Goal: Task Accomplishment & Management: Manage account settings

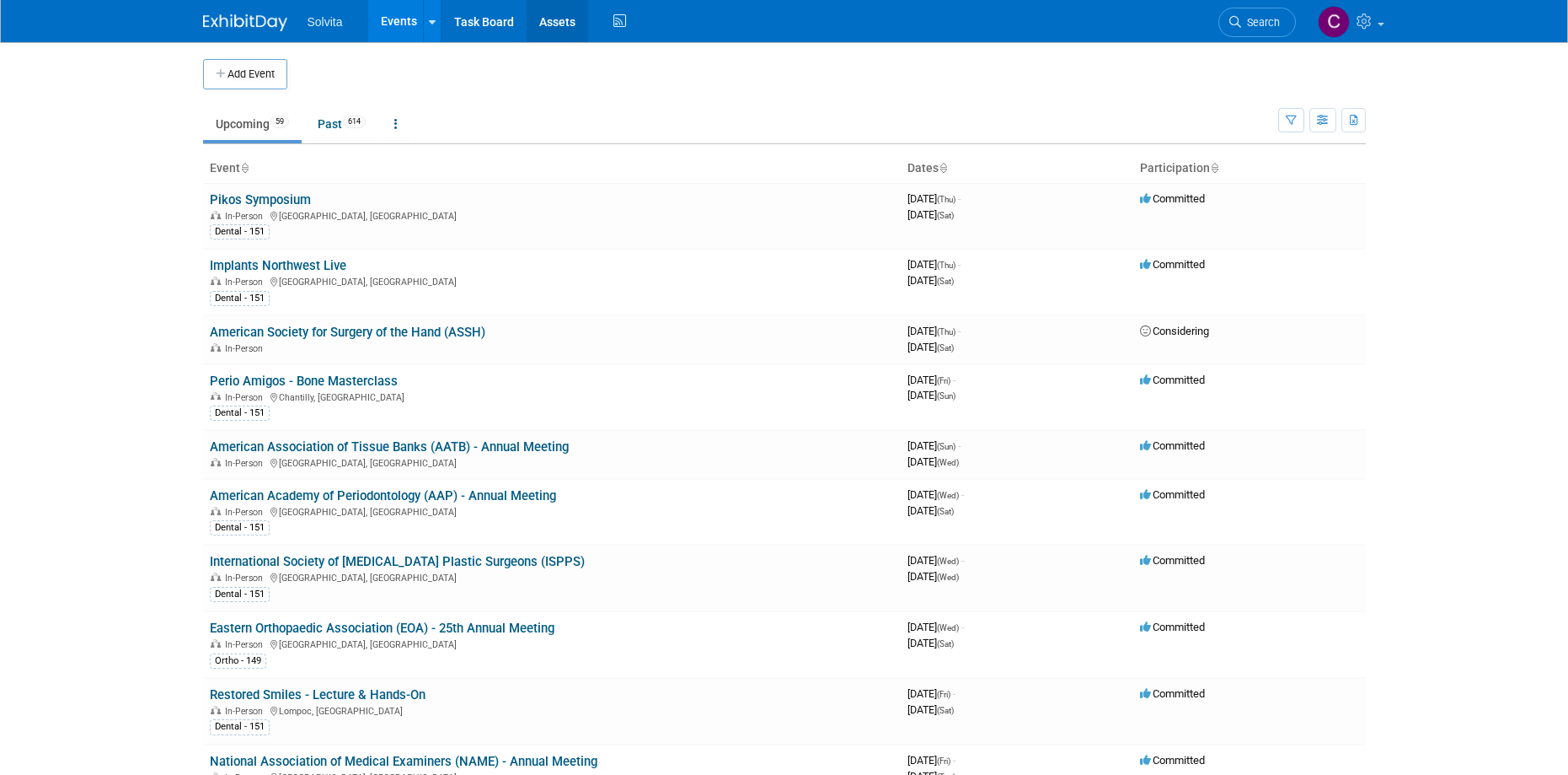
drag, startPoint x: 555, startPoint y: 15, endPoint x: 546, endPoint y: 68, distance: 53.8
click at [555, 15] on link "Assets" at bounding box center [558, 21] width 62 height 42
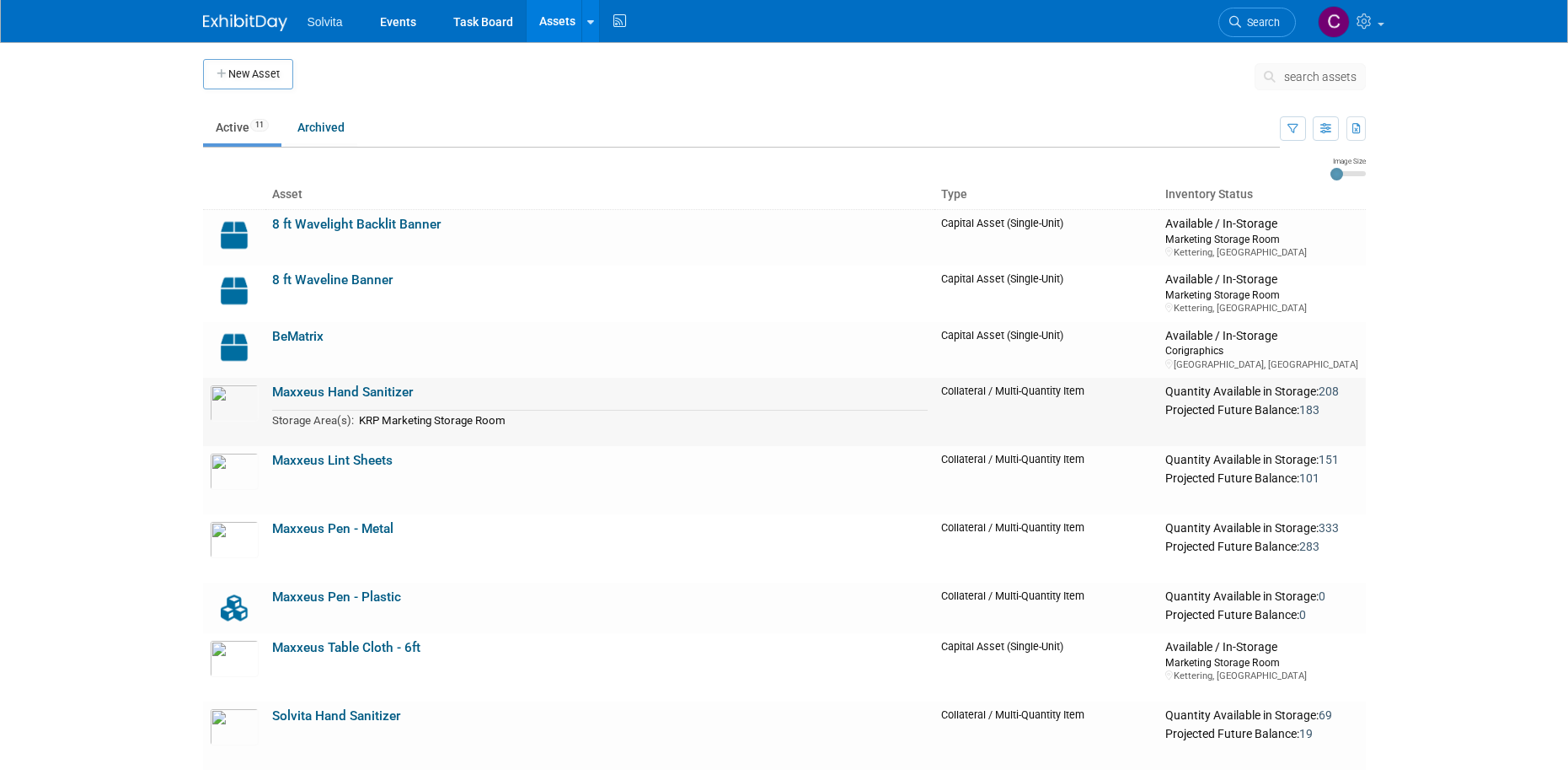
click at [421, 396] on td "Maxxeus Hand Sanitizer Storage Area(s): KRP Marketing Storage Room" at bounding box center [601, 412] width 670 height 69
click at [540, 426] on td "KRP Marketing Storage Room" at bounding box center [641, 419] width 575 height 20
click at [305, 398] on link "Maxxeus Hand Sanitizer" at bounding box center [343, 392] width 141 height 15
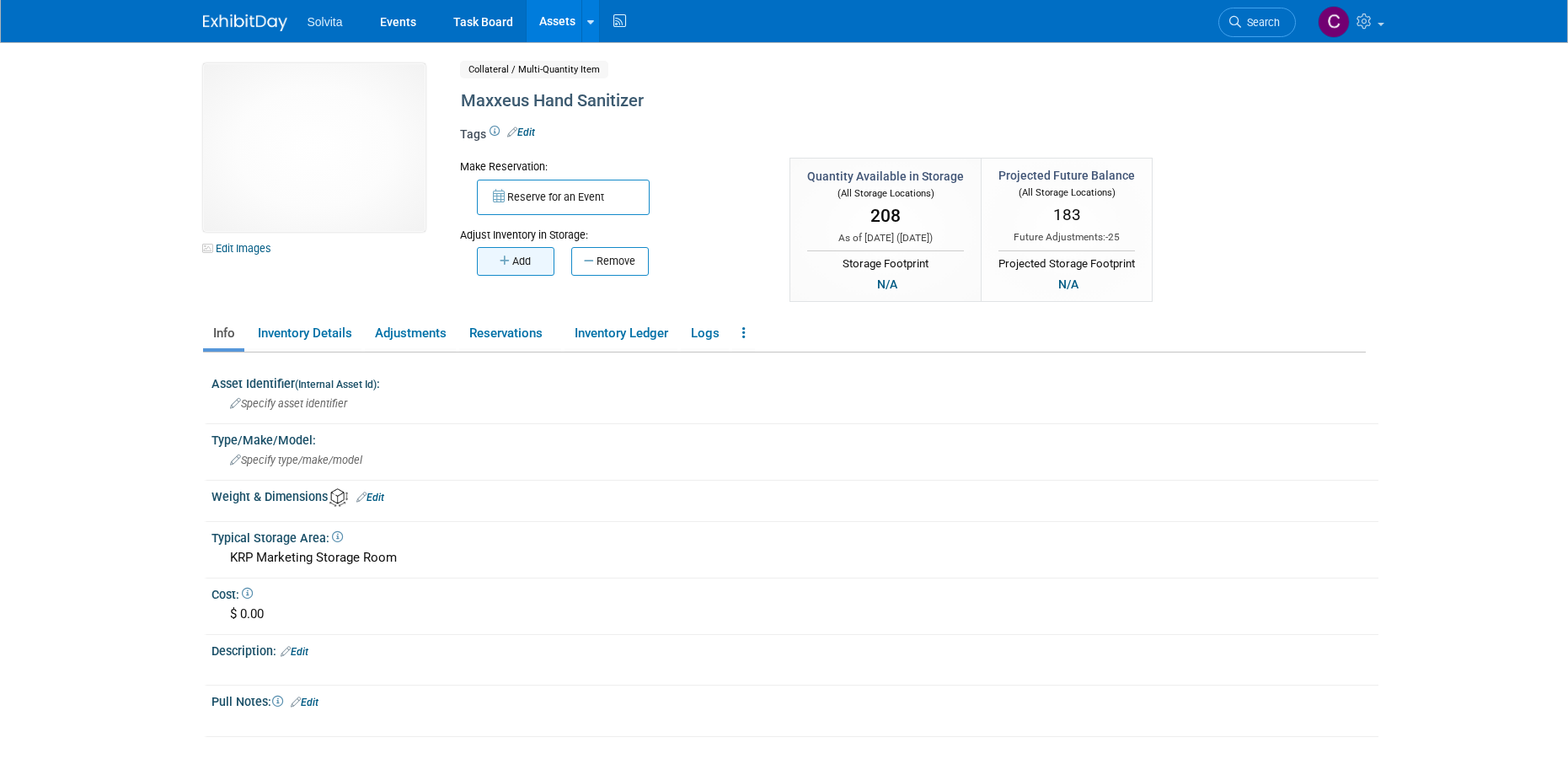
click at [514, 262] on button "Add" at bounding box center [516, 261] width 77 height 28
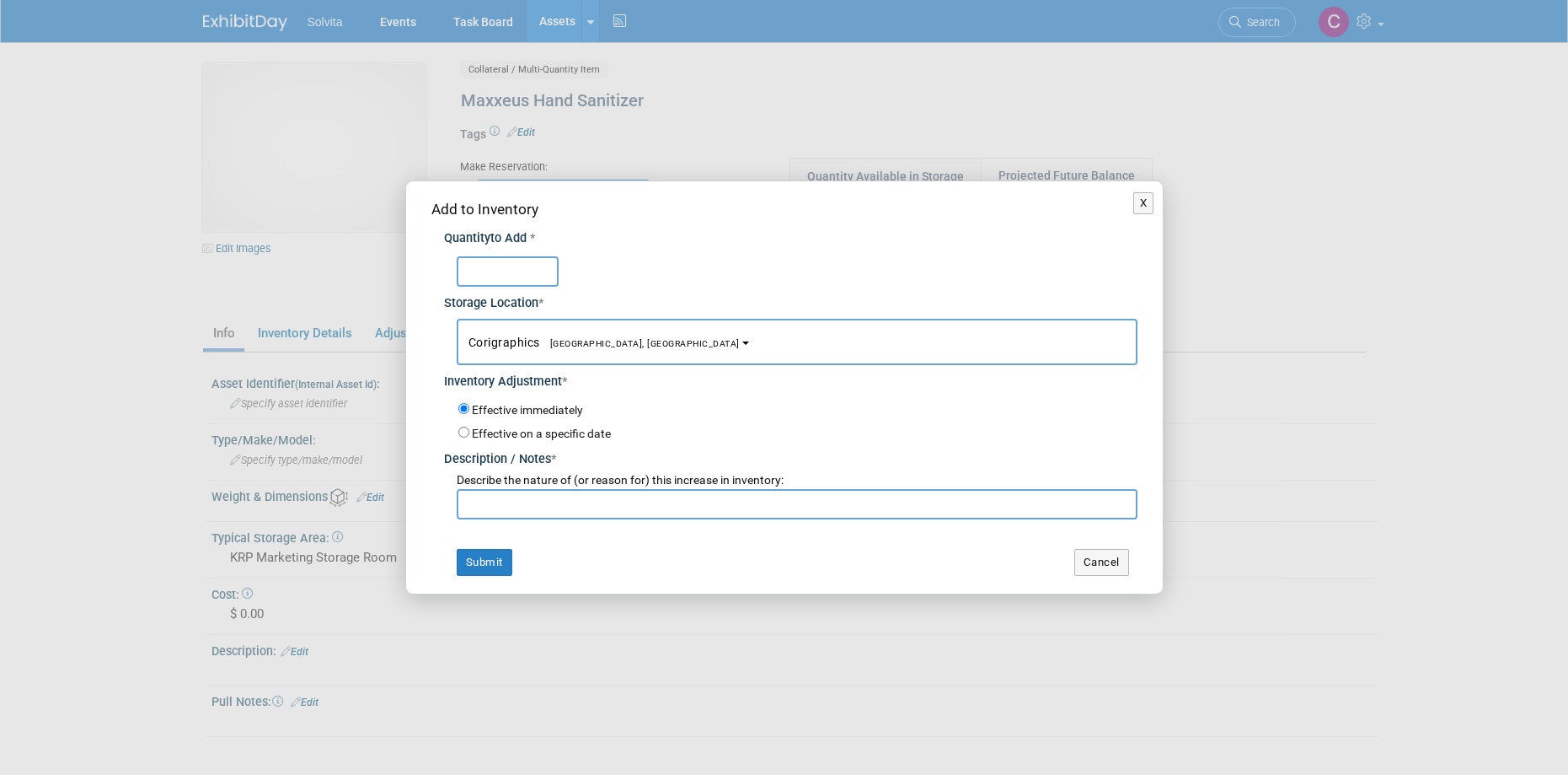
click at [578, 345] on span "Troy, OH" at bounding box center [639, 343] width 200 height 11
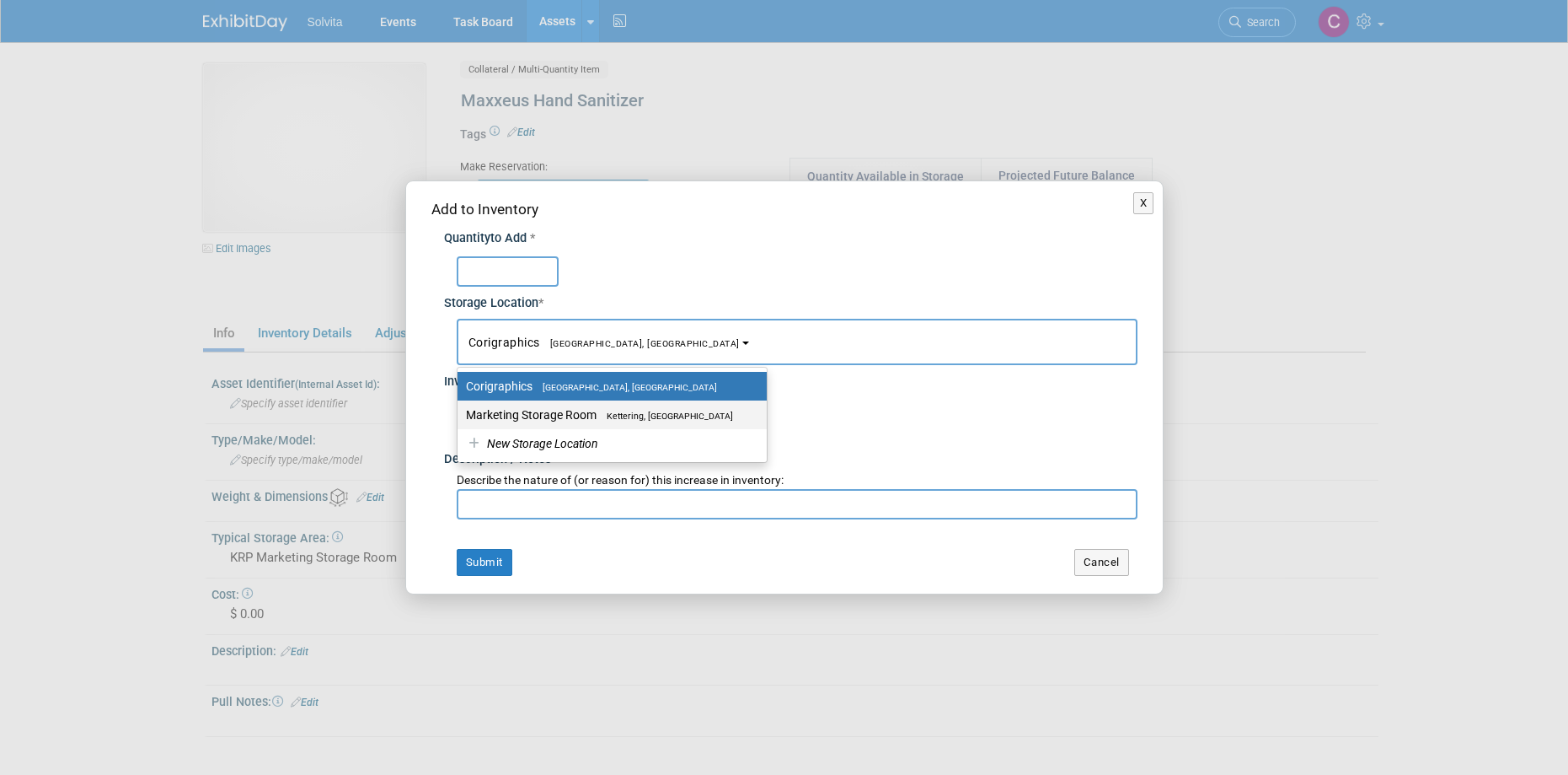
click at [577, 416] on label "Marketing Storage Room Kettering, OH" at bounding box center [607, 415] width 284 height 22
click at [460, 416] on input "Marketing Storage Room Kettering, OH" at bounding box center [454, 415] width 11 height 11
select select "11223481"
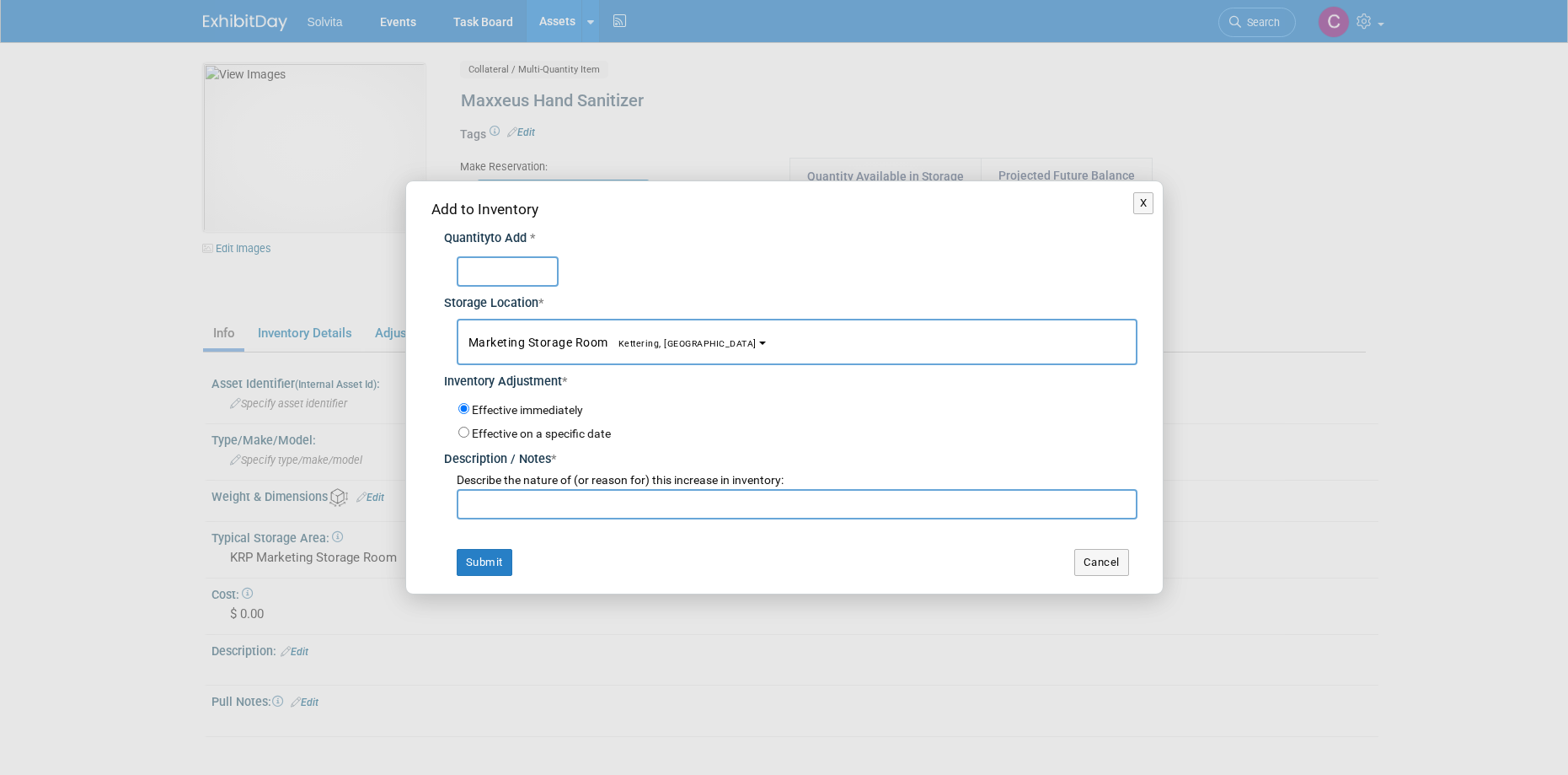
click at [522, 275] on input "text" at bounding box center [507, 271] width 102 height 30
type input "250"
click at [500, 509] on input "text" at bounding box center [797, 503] width 681 height 30
type input "Order received"
click at [497, 559] on button "Submit" at bounding box center [484, 562] width 56 height 27
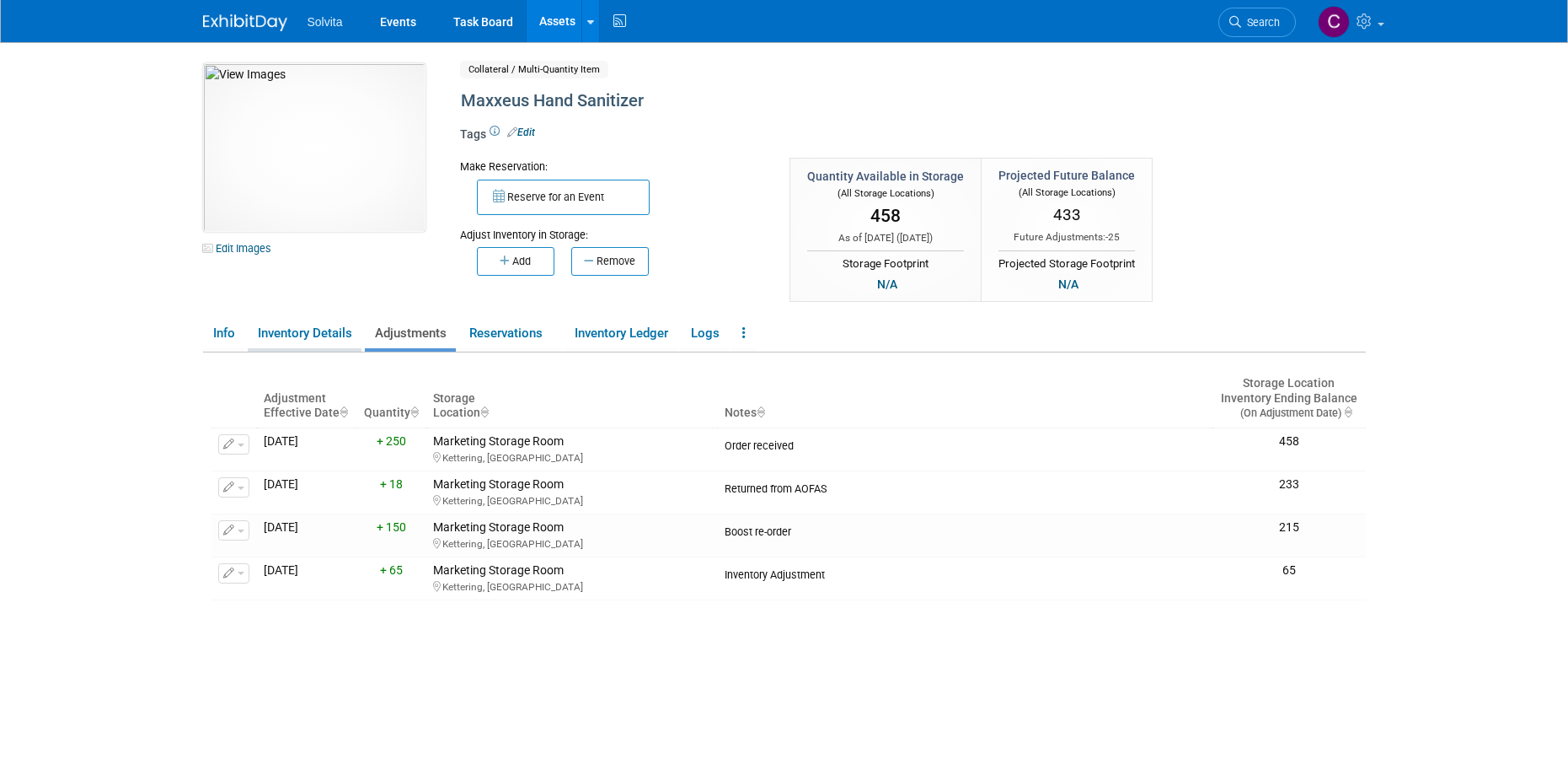
click at [310, 327] on link "Inventory Details" at bounding box center [304, 333] width 114 height 29
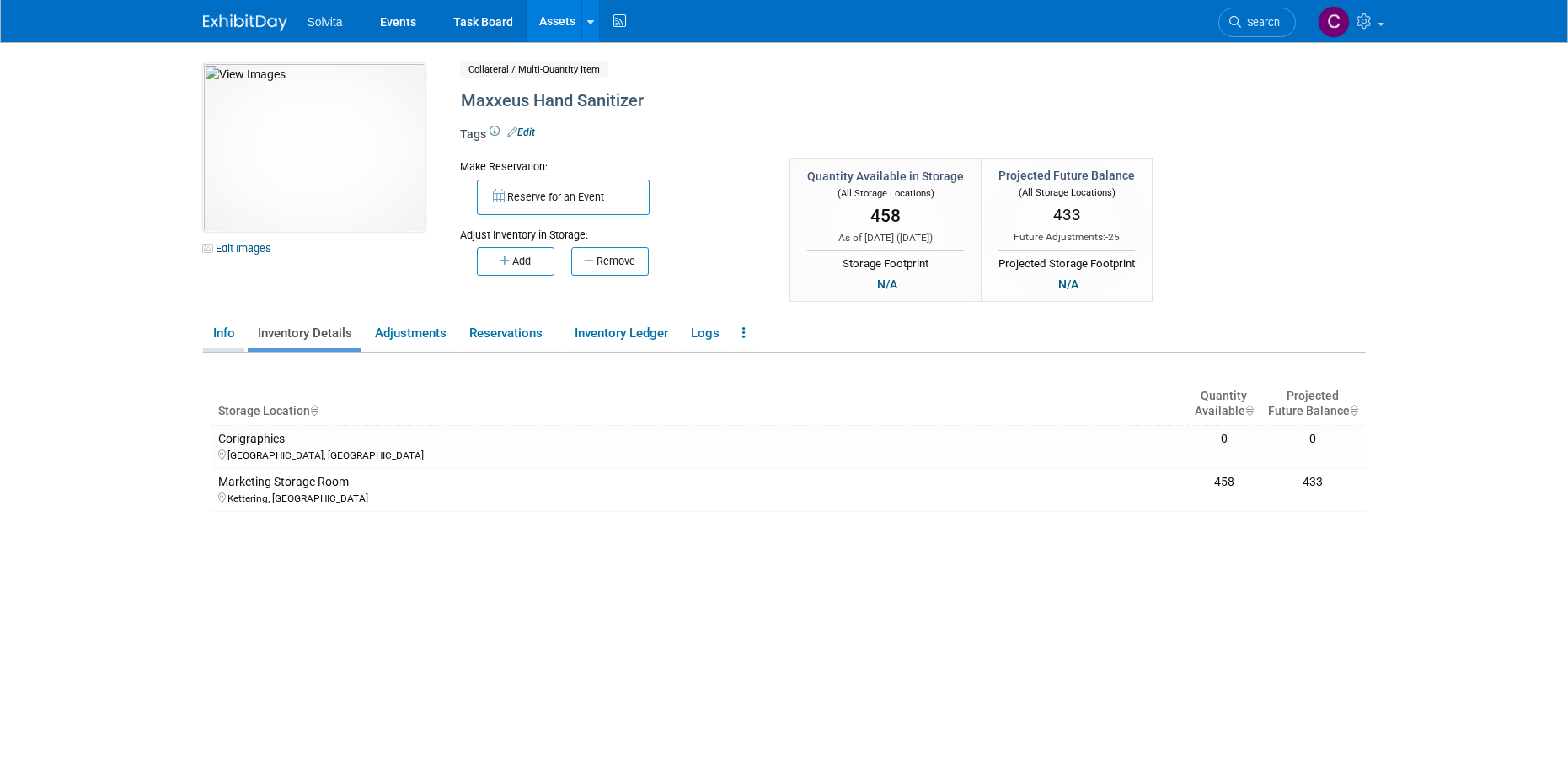
click at [229, 333] on link "Info" at bounding box center [224, 333] width 41 height 29
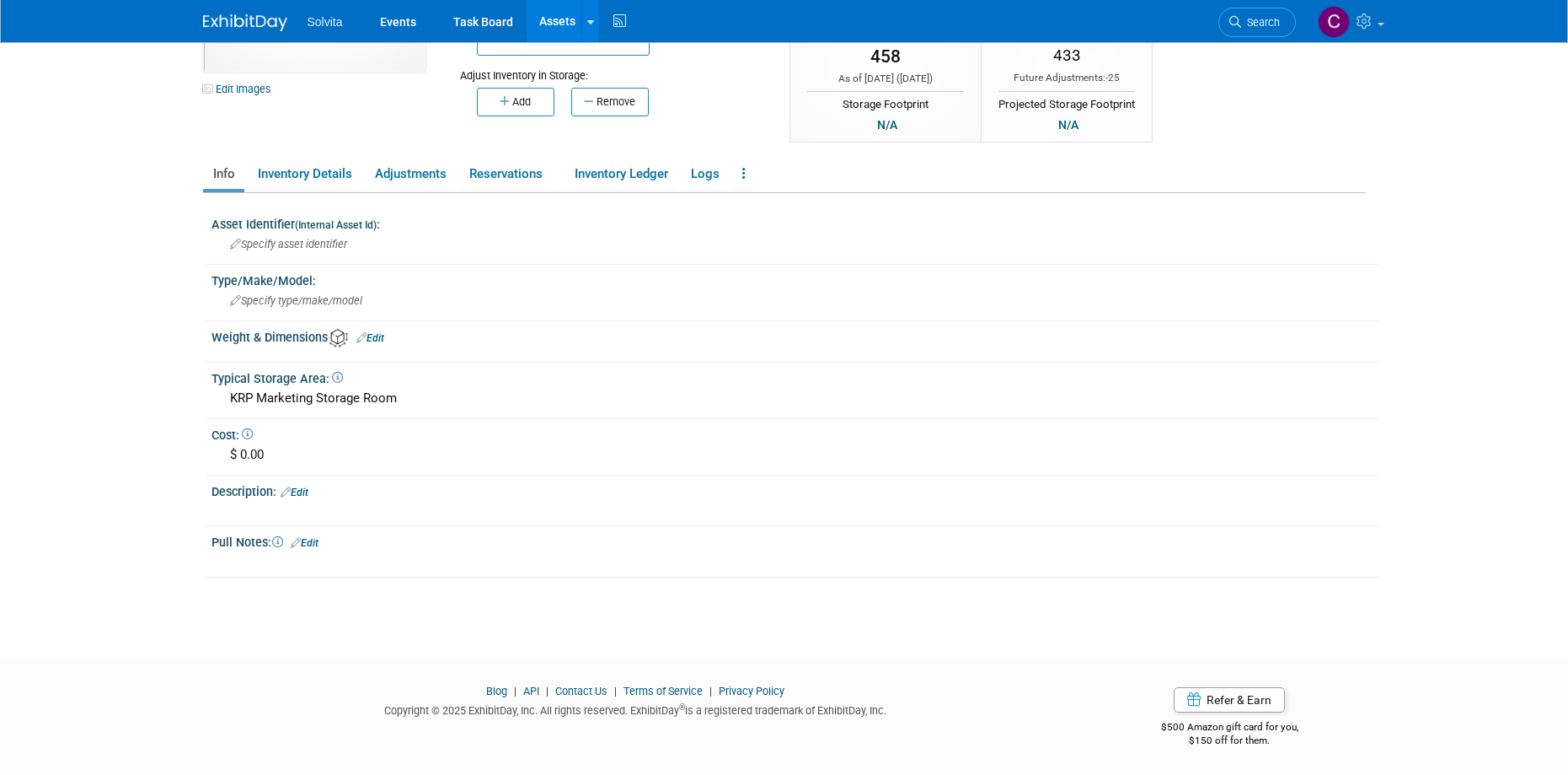
scroll to position [161, 0]
drag, startPoint x: 242, startPoint y: 457, endPoint x: 295, endPoint y: 457, distance: 53.0
click at [295, 457] on div "$ 0.00" at bounding box center [795, 453] width 1142 height 26
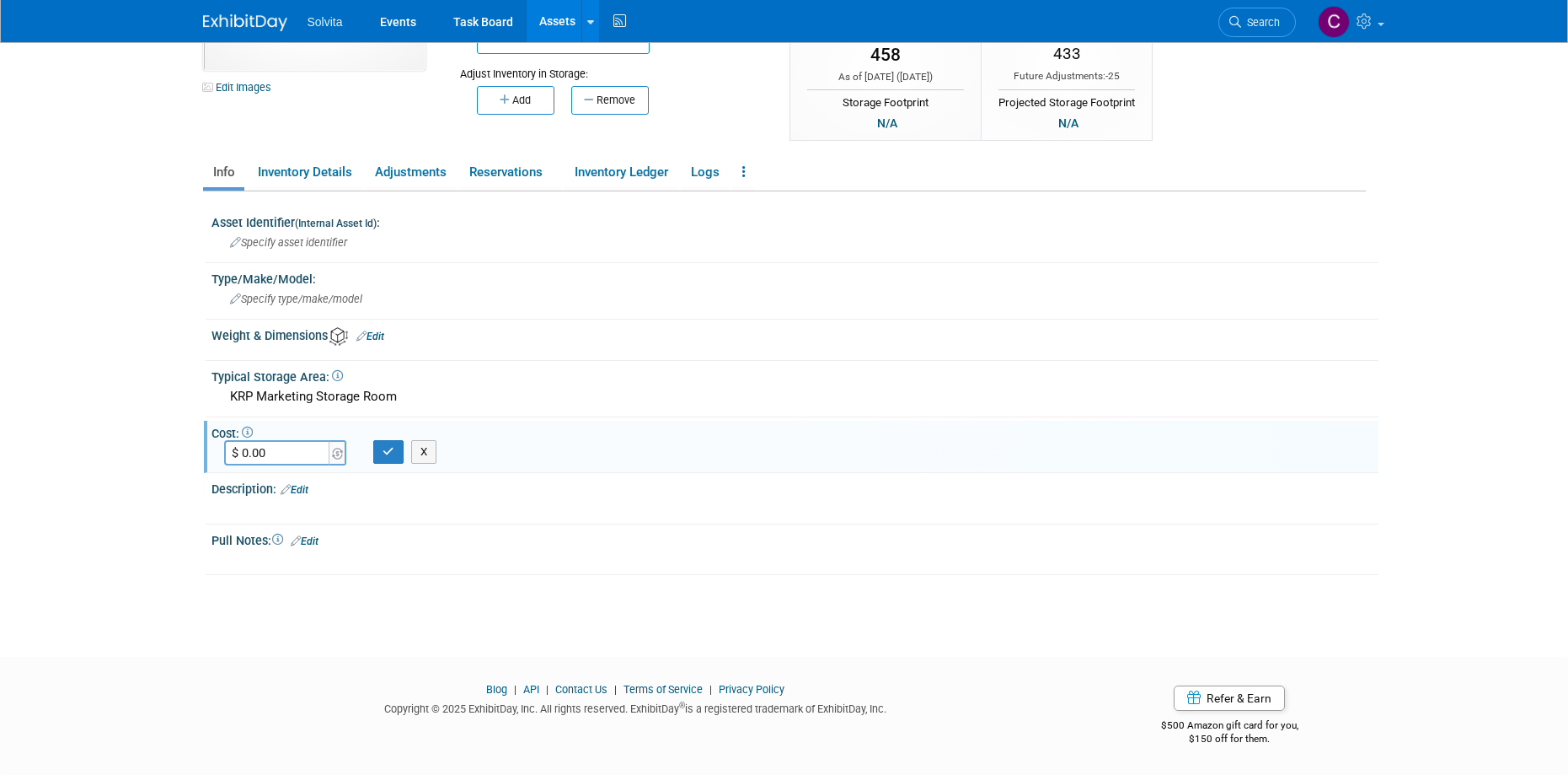
click at [643, 460] on div "$ 0.00 X" at bounding box center [795, 453] width 1167 height 26
click at [394, 456] on button "button" at bounding box center [388, 452] width 30 height 24
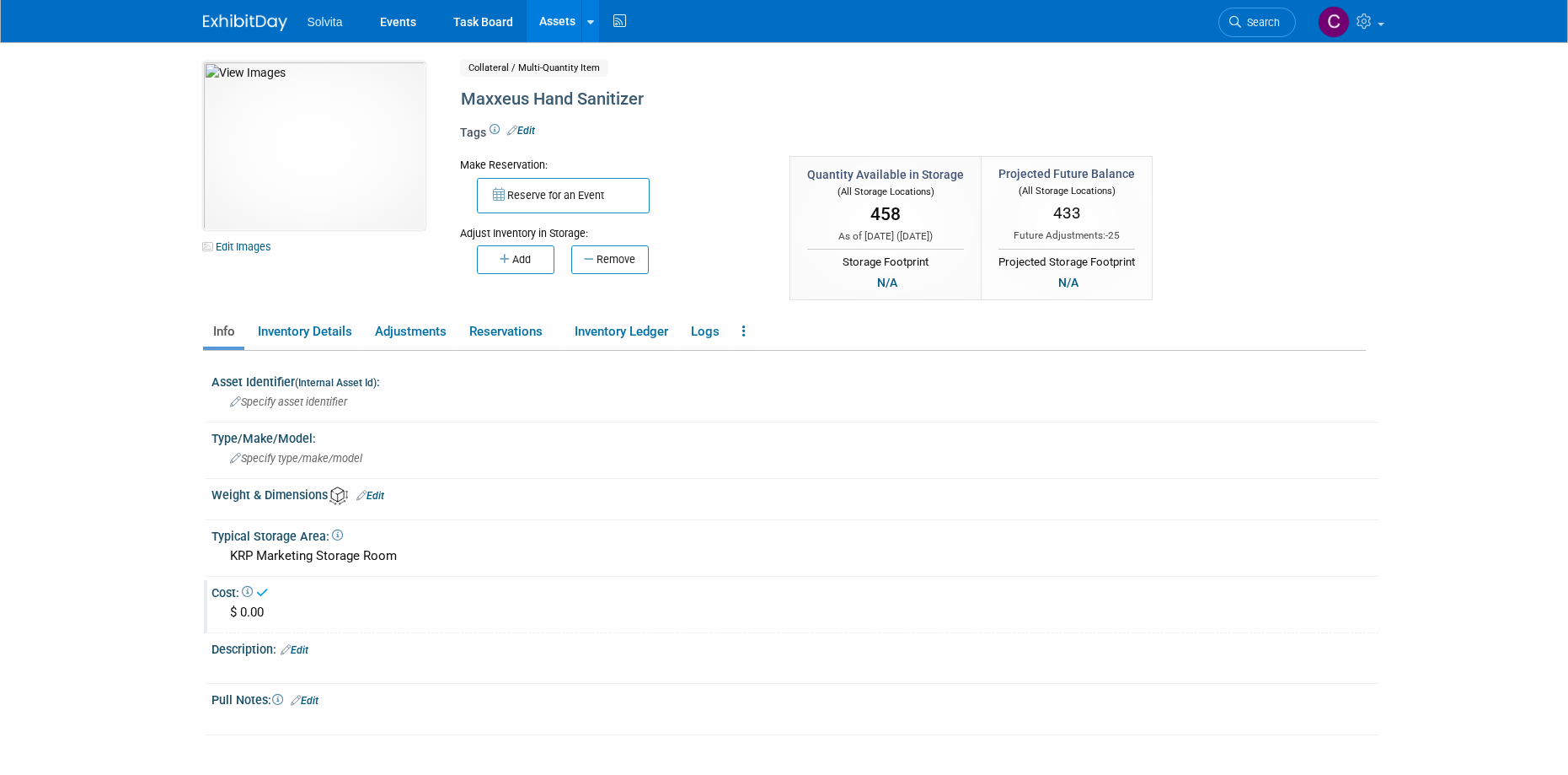
scroll to position [0, 0]
drag, startPoint x: 548, startPoint y: 16, endPoint x: 548, endPoint y: 29, distance: 13.0
click at [548, 16] on link "Assets" at bounding box center [558, 21] width 62 height 42
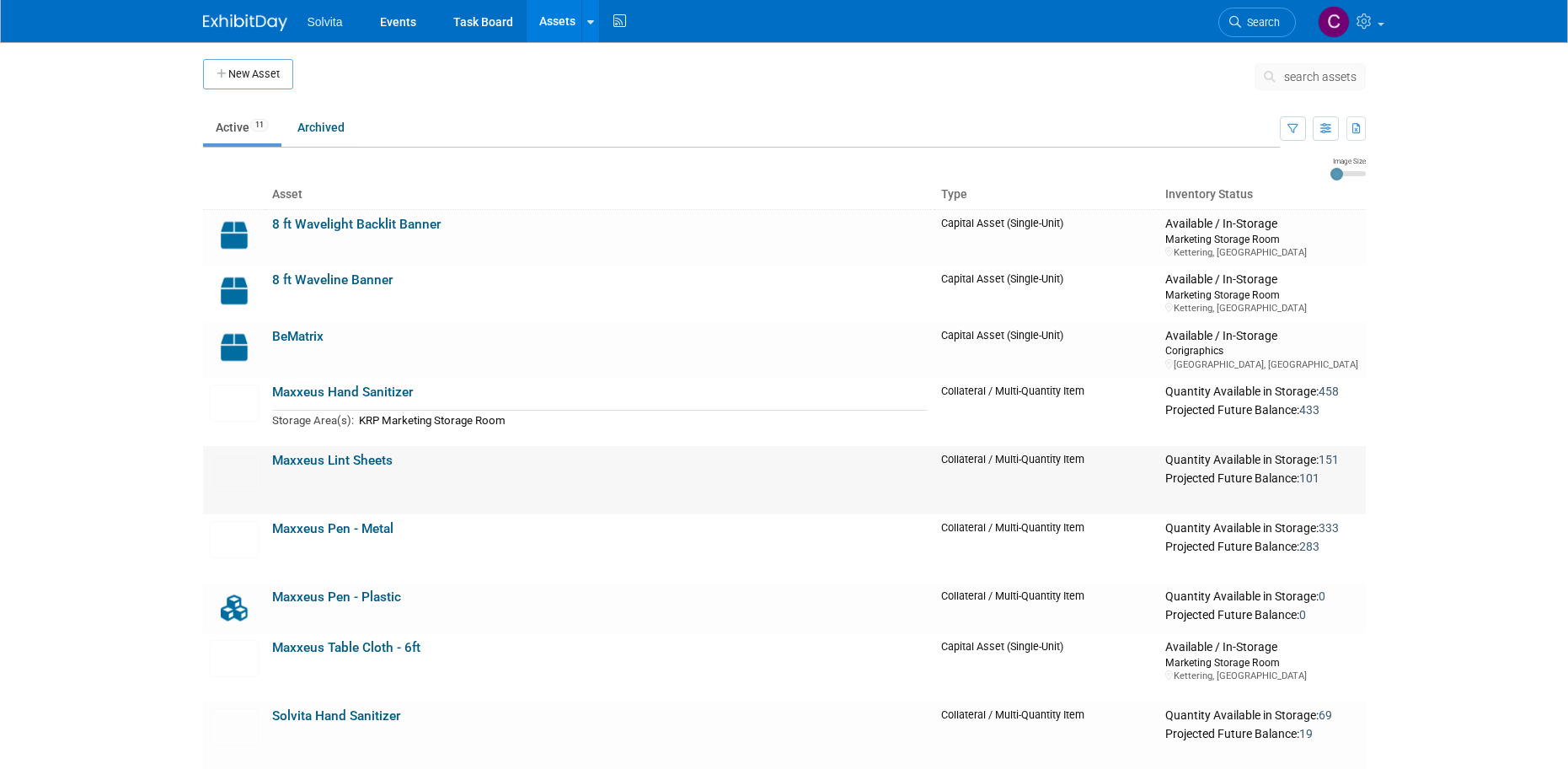
click at [329, 463] on link "Maxxeus Lint Sheets" at bounding box center [332, 460] width 121 height 15
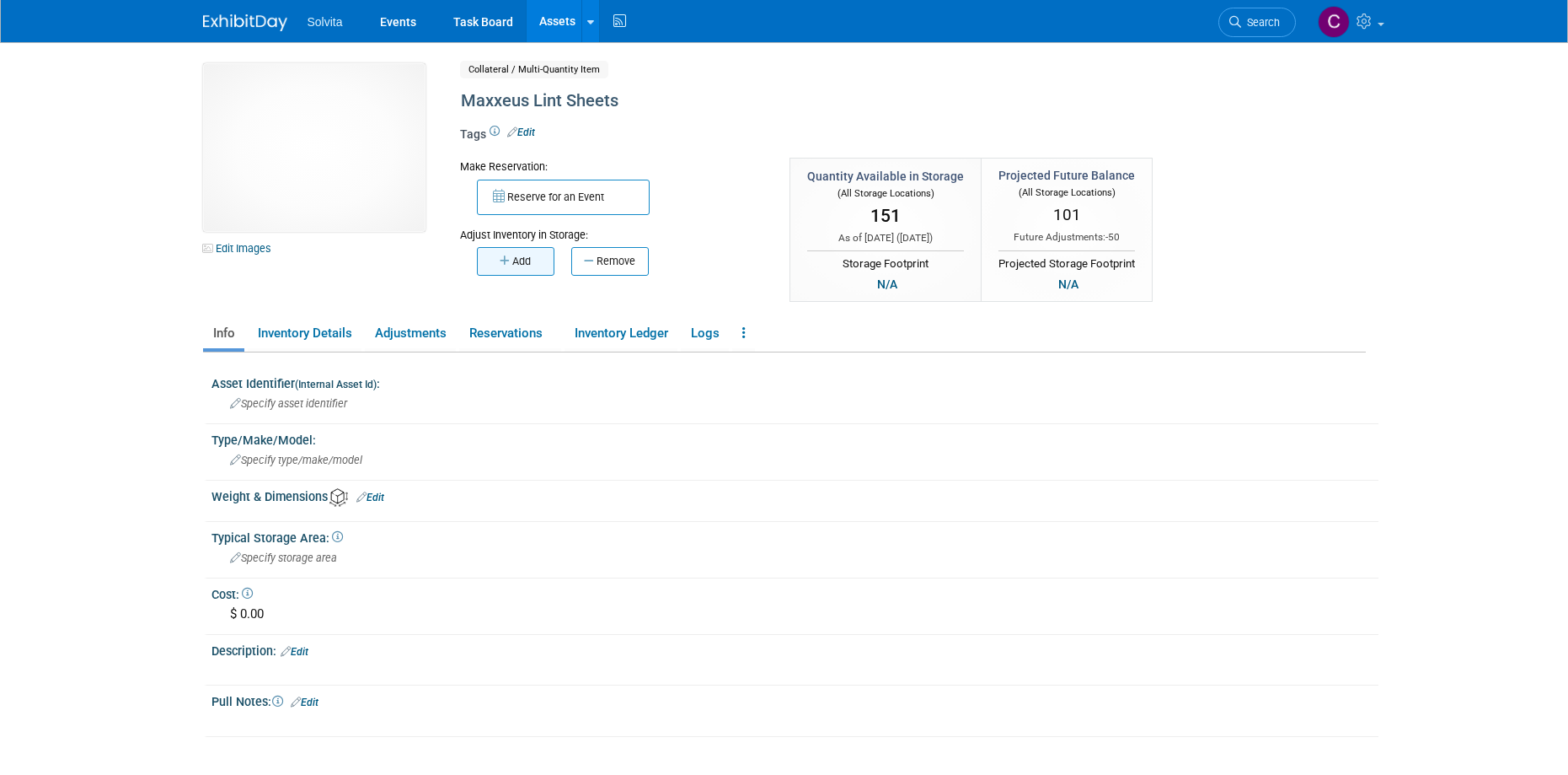
click at [529, 261] on button "Add" at bounding box center [516, 261] width 77 height 28
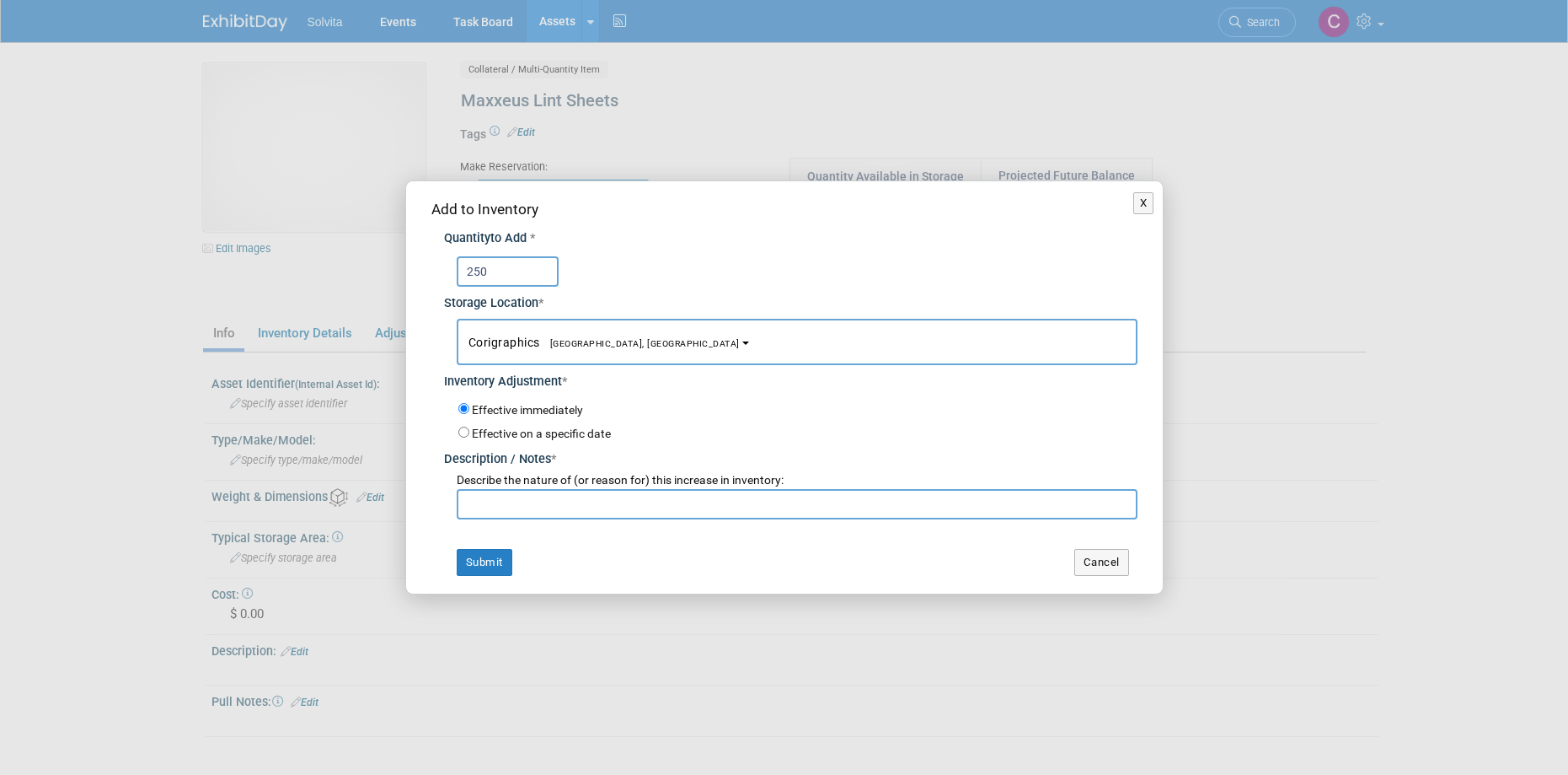
type input "250"
click at [537, 340] on span "Corigraphics [GEOGRAPHIC_DATA], [GEOGRAPHIC_DATA]" at bounding box center [604, 342] width 272 height 14
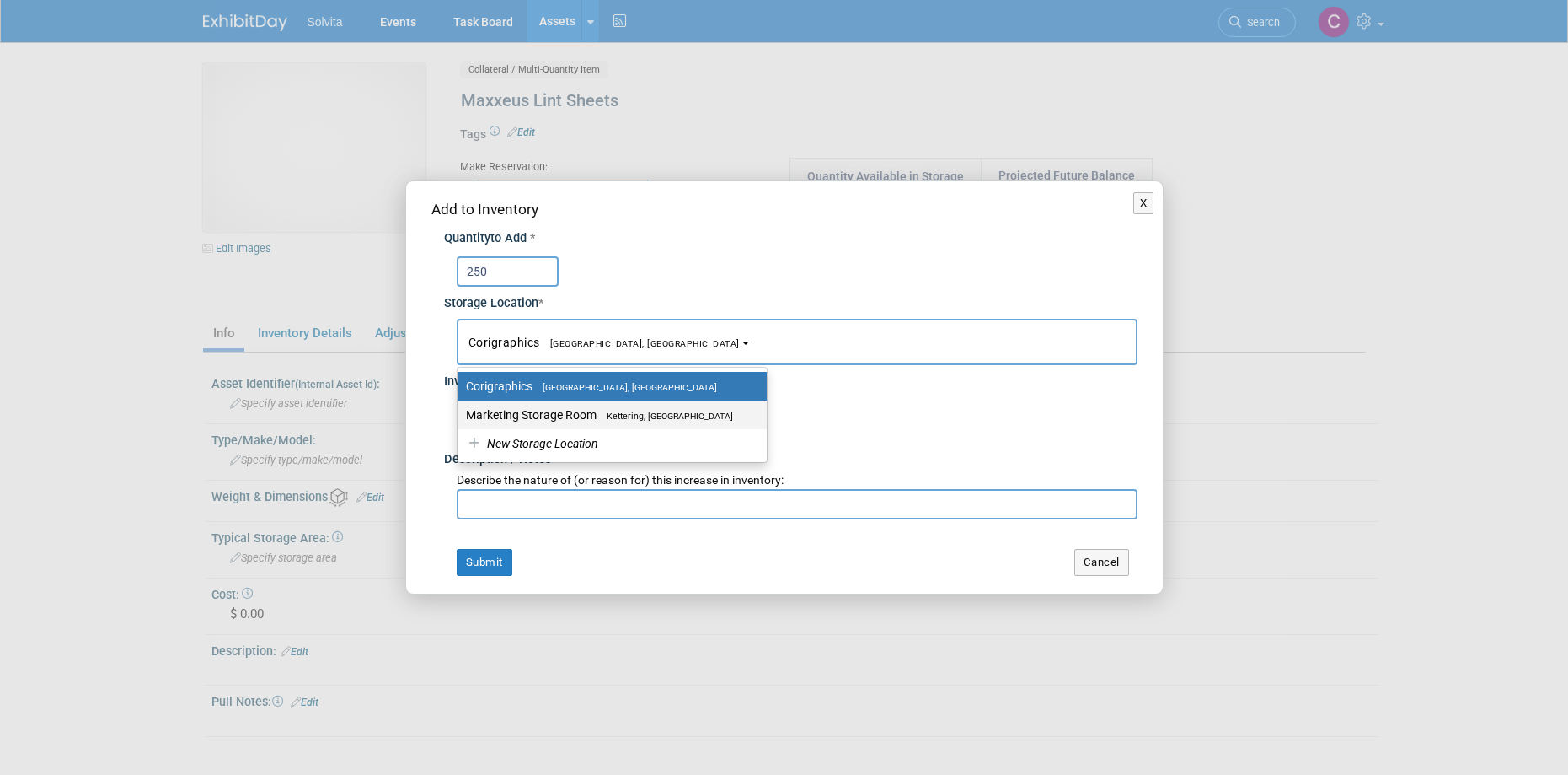
click at [546, 415] on label "Marketing Storage Room Kettering, [GEOGRAPHIC_DATA]" at bounding box center [607, 415] width 284 height 22
click at [460, 415] on input "Marketing Storage Room Kettering, OH" at bounding box center [454, 415] width 11 height 11
select select "11223481"
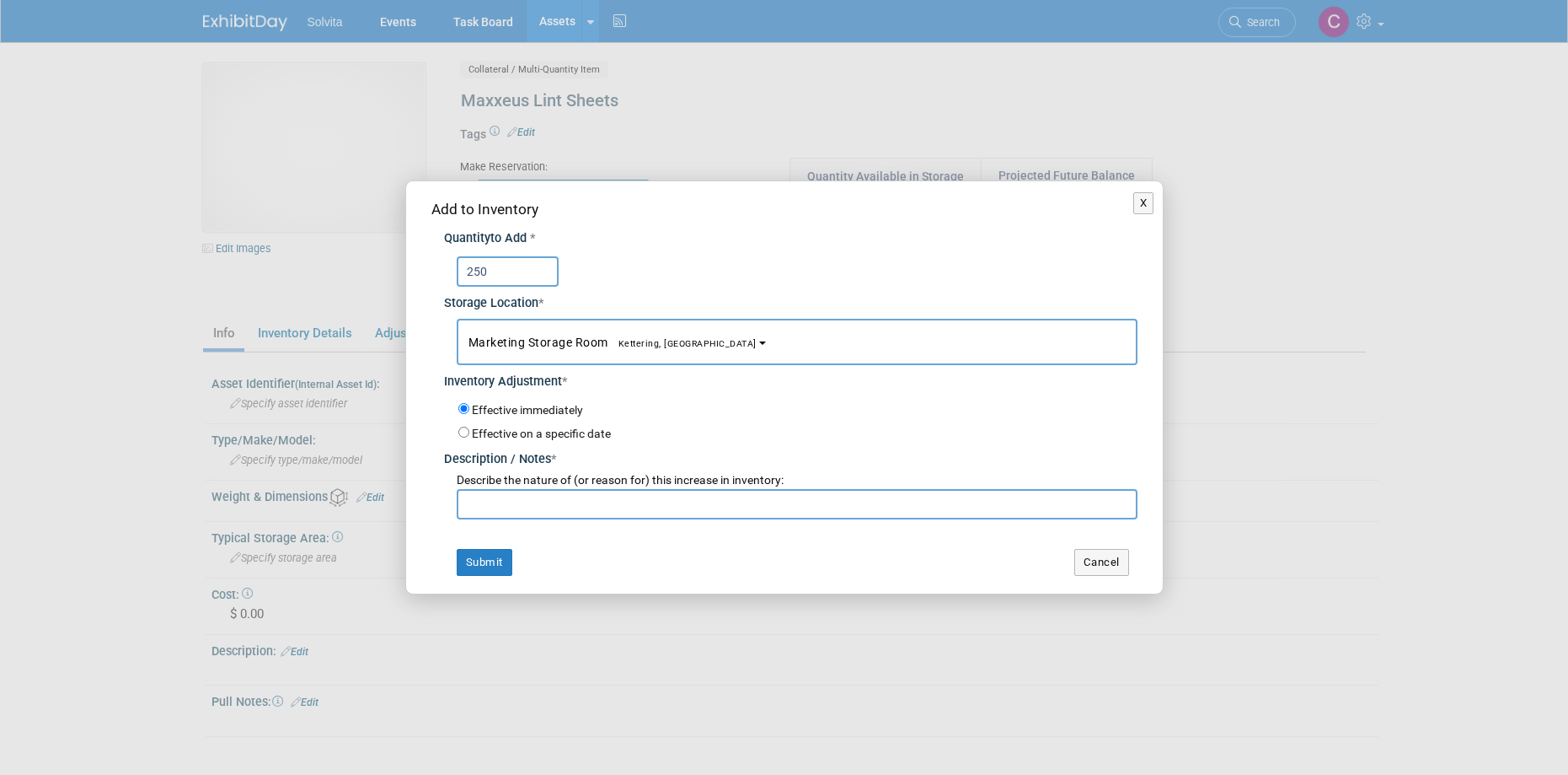
click at [526, 506] on input "text" at bounding box center [797, 503] width 681 height 30
type input "new order"
click at [503, 568] on button "Submit" at bounding box center [484, 562] width 56 height 27
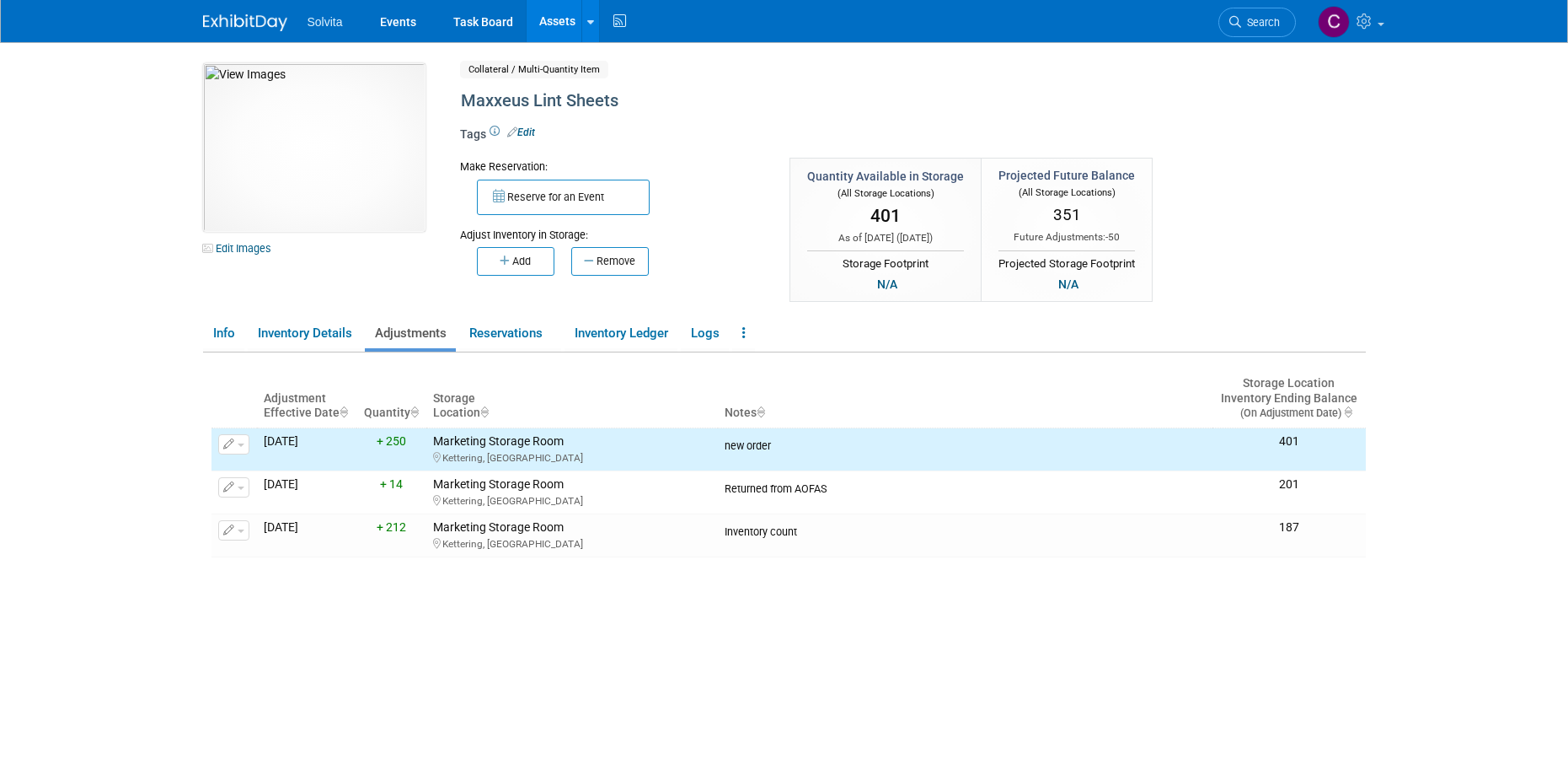
click at [546, 17] on link "Assets" at bounding box center [558, 21] width 62 height 42
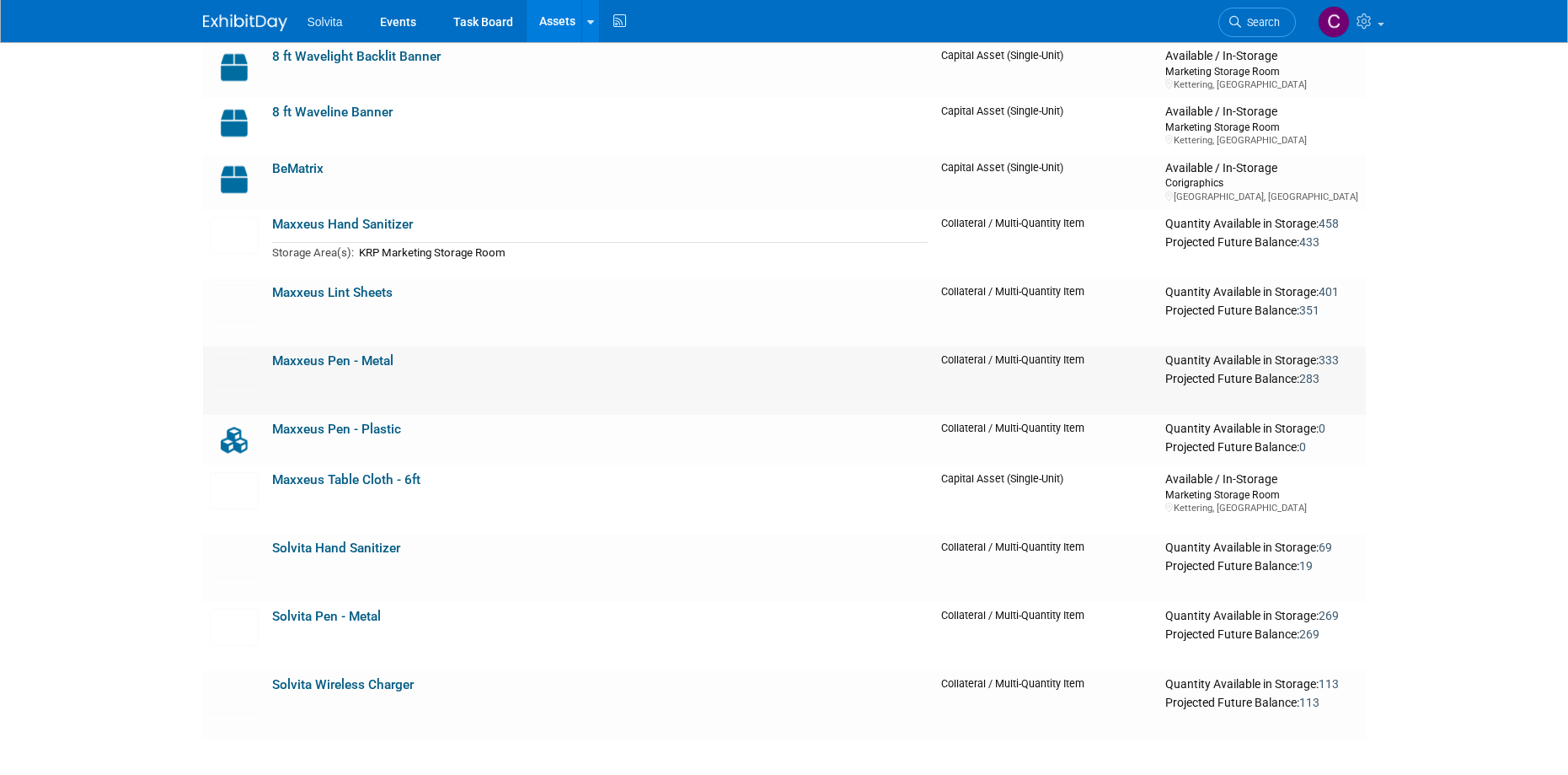
scroll to position [169, 0]
click at [376, 352] on link "Maxxeus Pen - Metal" at bounding box center [333, 360] width 122 height 15
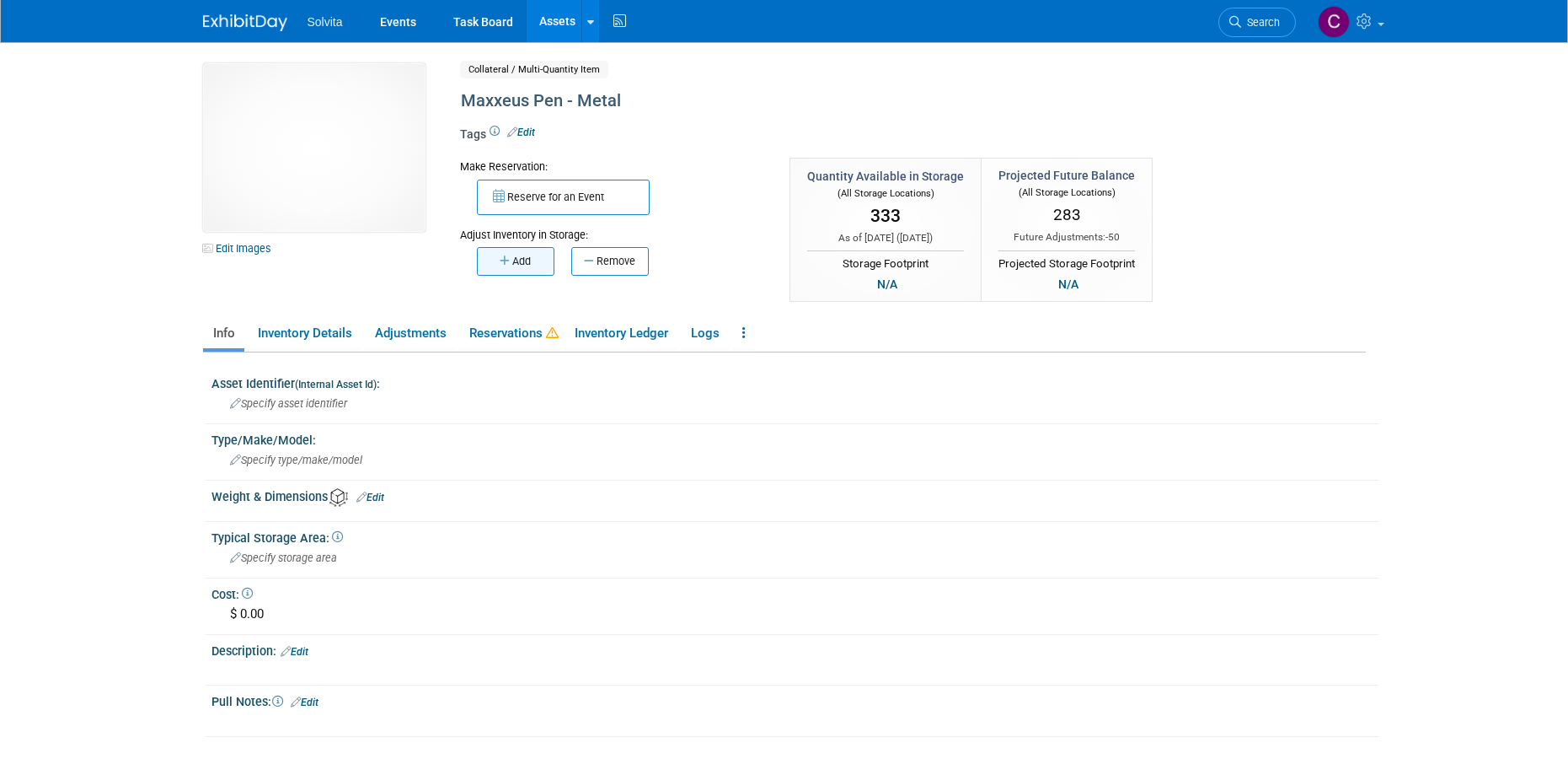
click at [524, 257] on button "Add" at bounding box center [516, 261] width 77 height 28
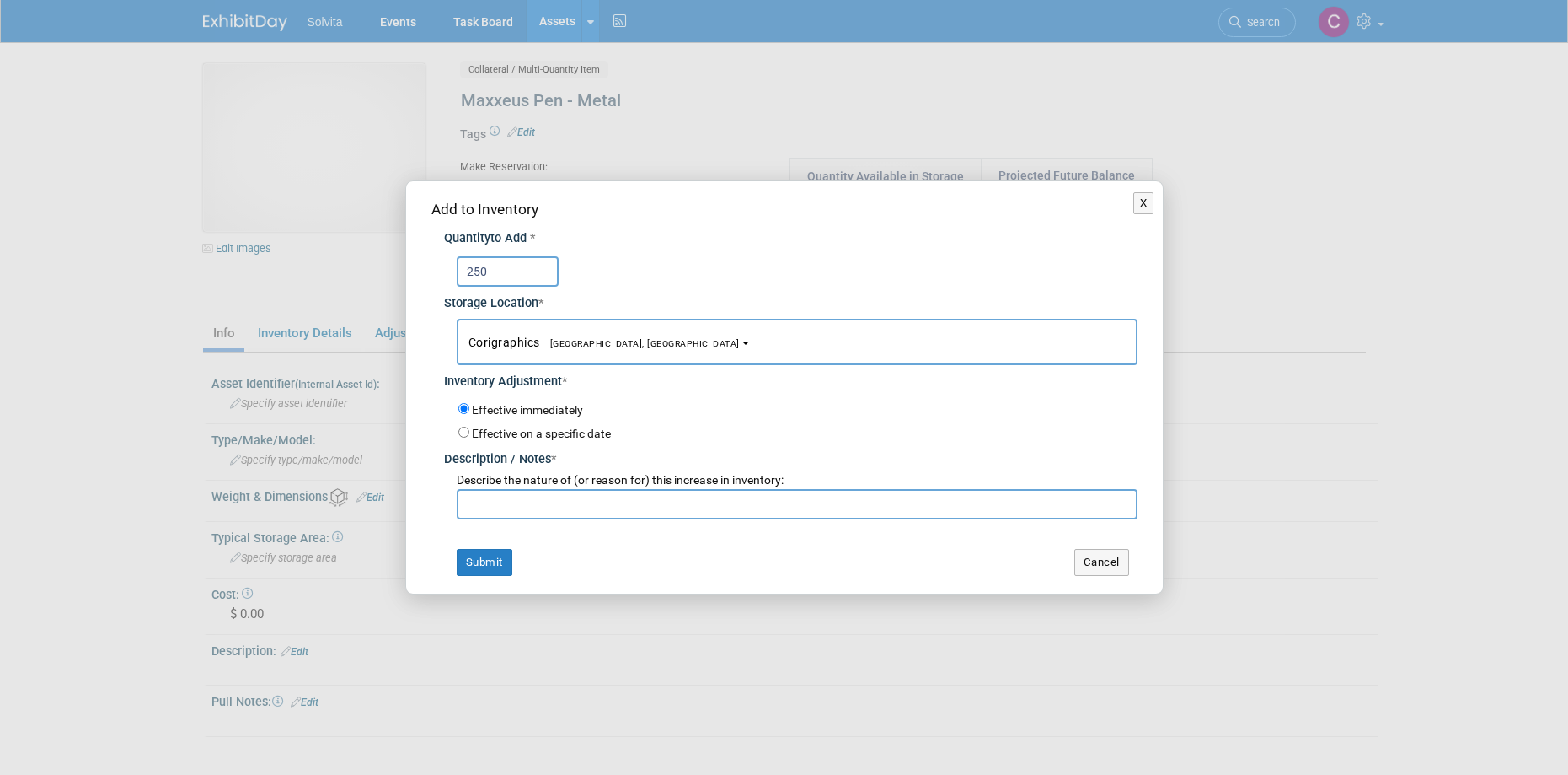
type input "250"
click at [530, 333] on button "Corigraphics [GEOGRAPHIC_DATA], [GEOGRAPHIC_DATA]" at bounding box center [797, 342] width 681 height 46
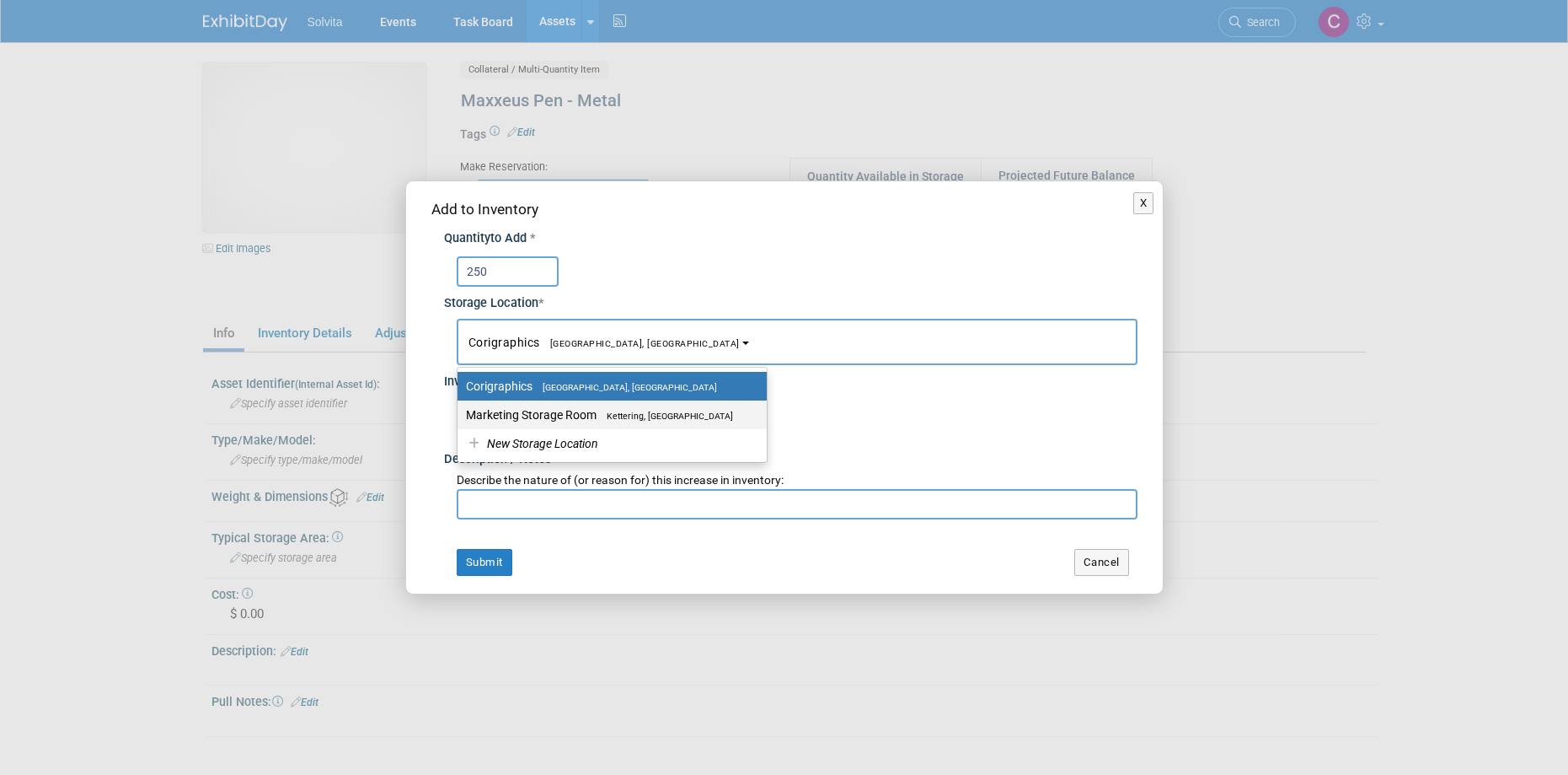
click at [538, 421] on label "Marketing Storage Room Kettering, [GEOGRAPHIC_DATA]" at bounding box center [607, 415] width 284 height 22
click at [460, 421] on input "Marketing Storage Room Kettering, [GEOGRAPHIC_DATA]" at bounding box center [454, 415] width 11 height 11
select select "11223481"
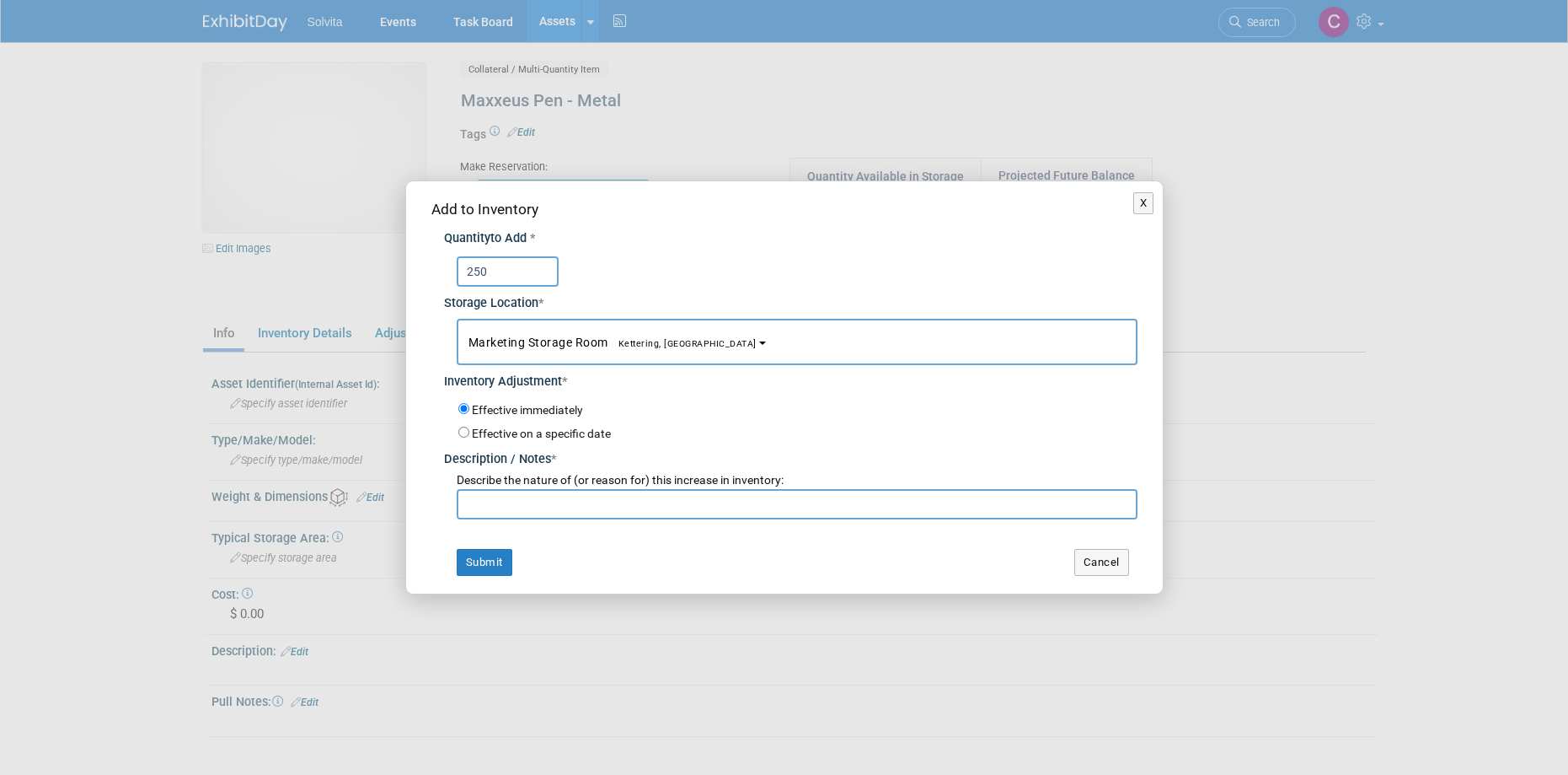
click at [530, 508] on input "text" at bounding box center [797, 503] width 681 height 30
type input "new order"
click at [493, 574] on button "Submit" at bounding box center [484, 562] width 56 height 27
